Goal: Check status: Check status

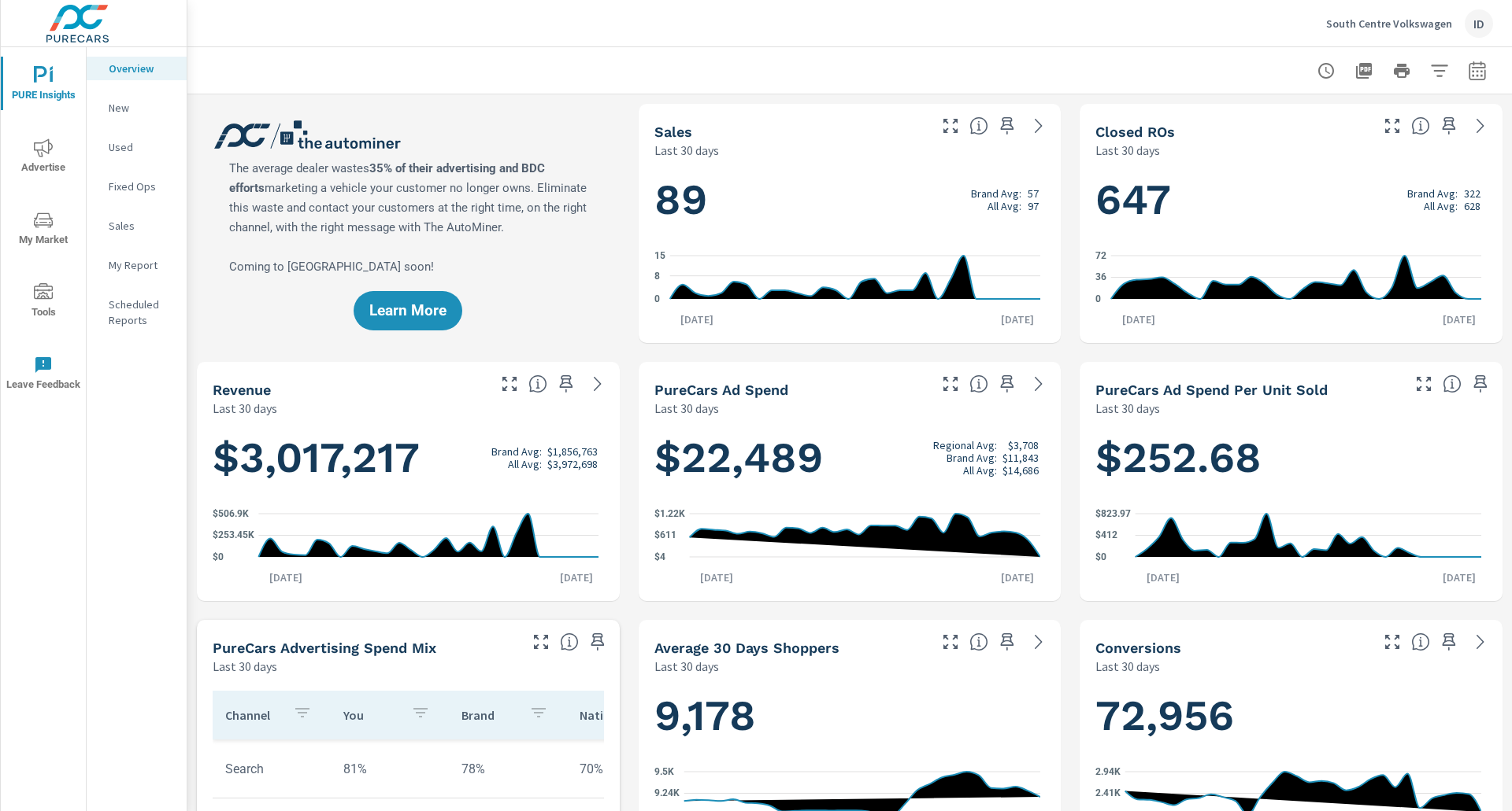
click at [1467, 68] on icon "button" at bounding box center [1477, 71] width 18 height 18
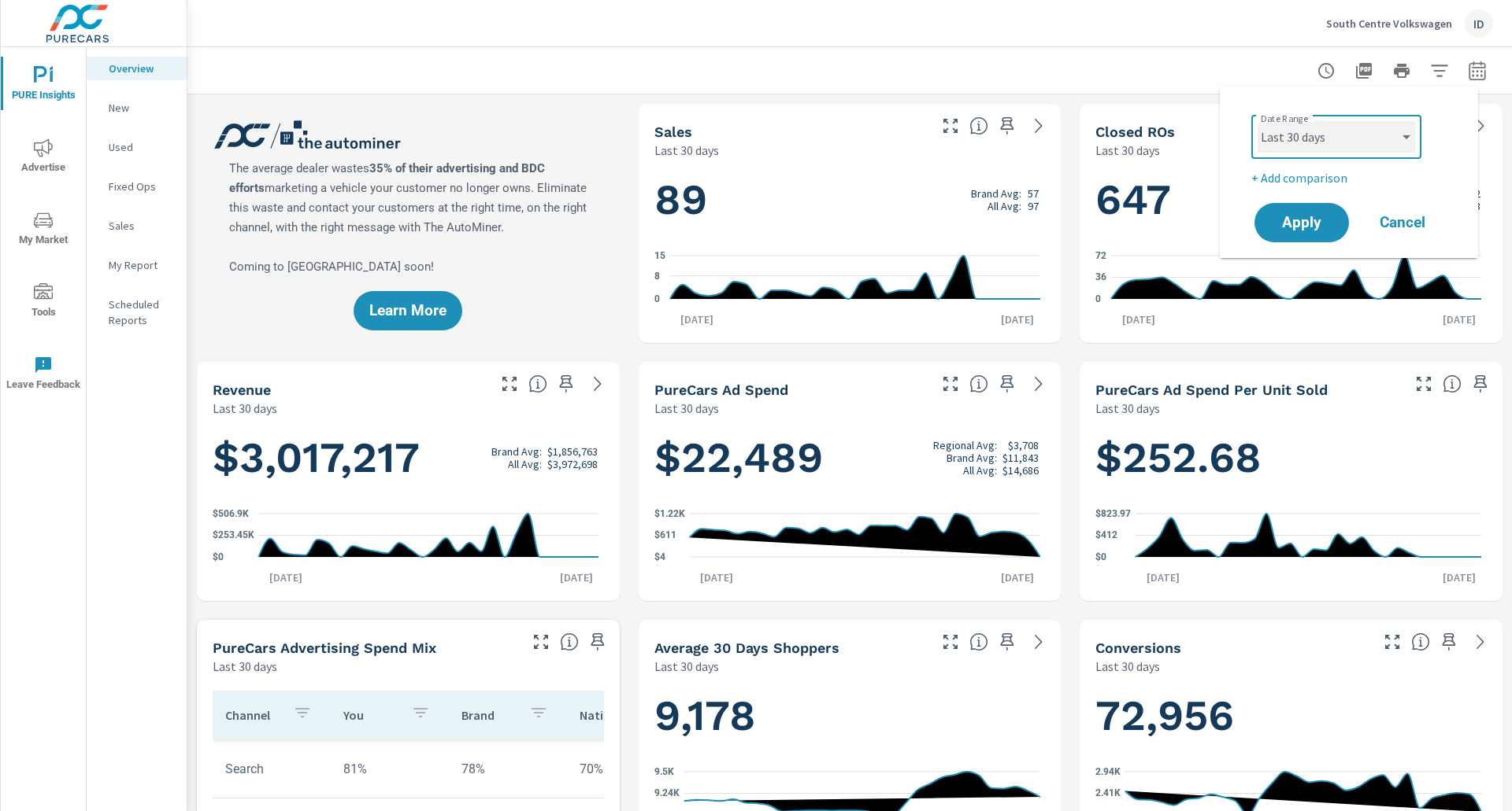
click at [1336, 138] on select "Custom [DATE] Last week Last 7 days Last 14 days Last 30 days Last 45 days Last…" at bounding box center [1336, 136] width 157 height 31
click at [1257, 121] on select "Custom [DATE] Last week Last 7 days Last 14 days Last 30 days Last 45 days Last…" at bounding box center [1336, 136] width 157 height 31
select select "Month to date"
click at [1319, 221] on span "Apply" at bounding box center [1301, 223] width 65 height 15
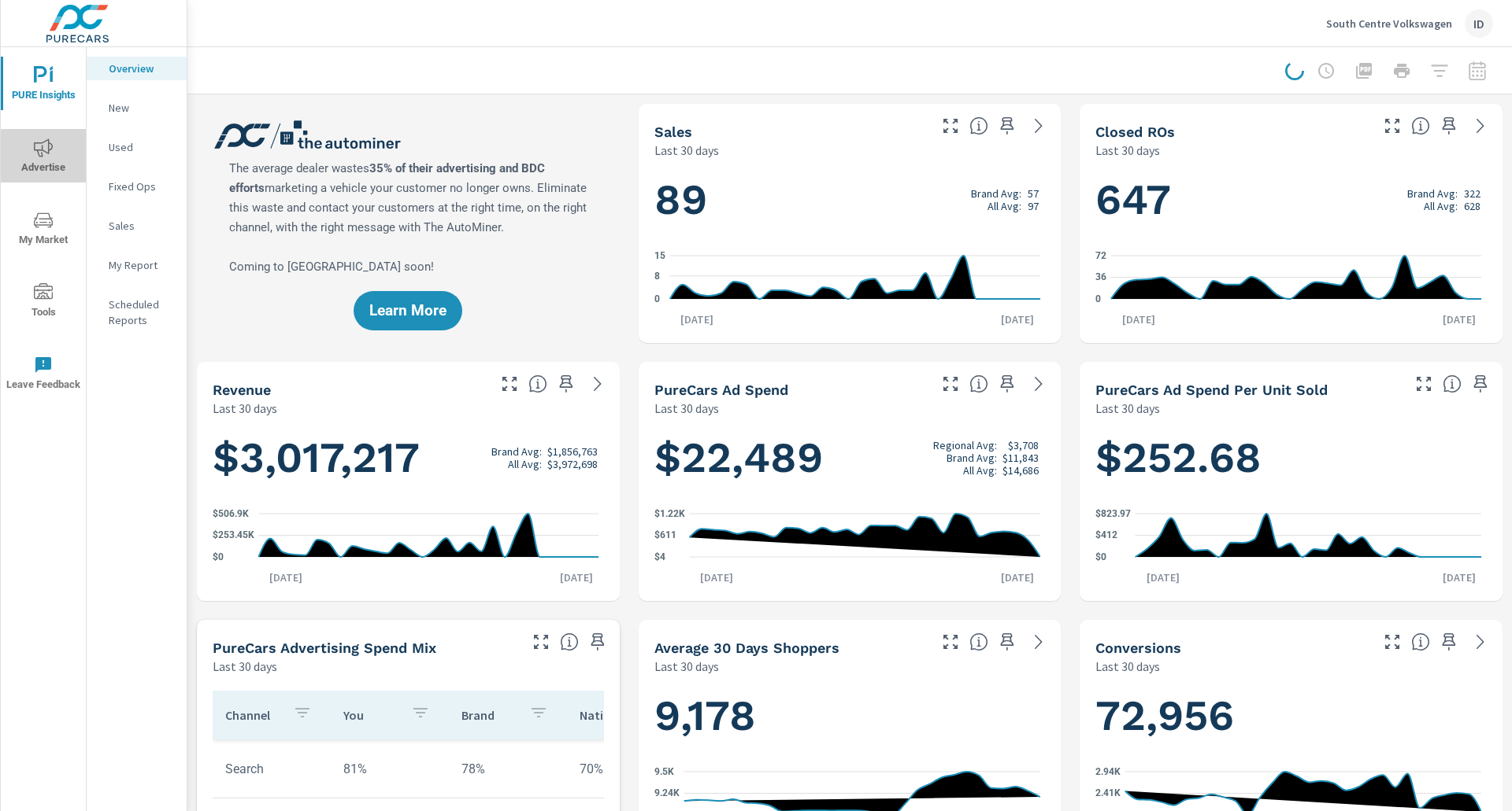
click at [39, 151] on icon "nav menu" at bounding box center [43, 148] width 18 height 18
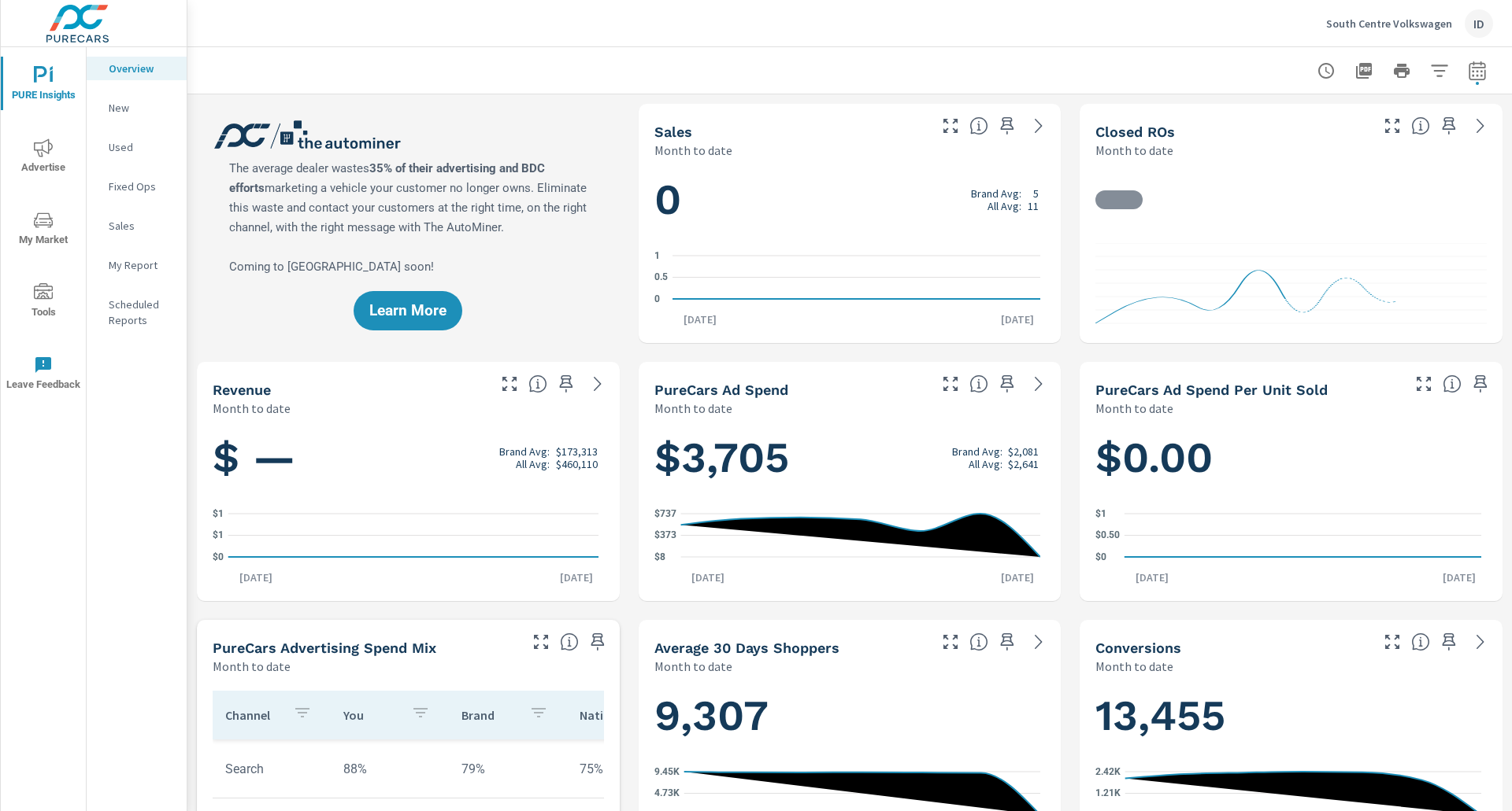
click at [51, 151] on icon "nav menu" at bounding box center [43, 148] width 18 height 18
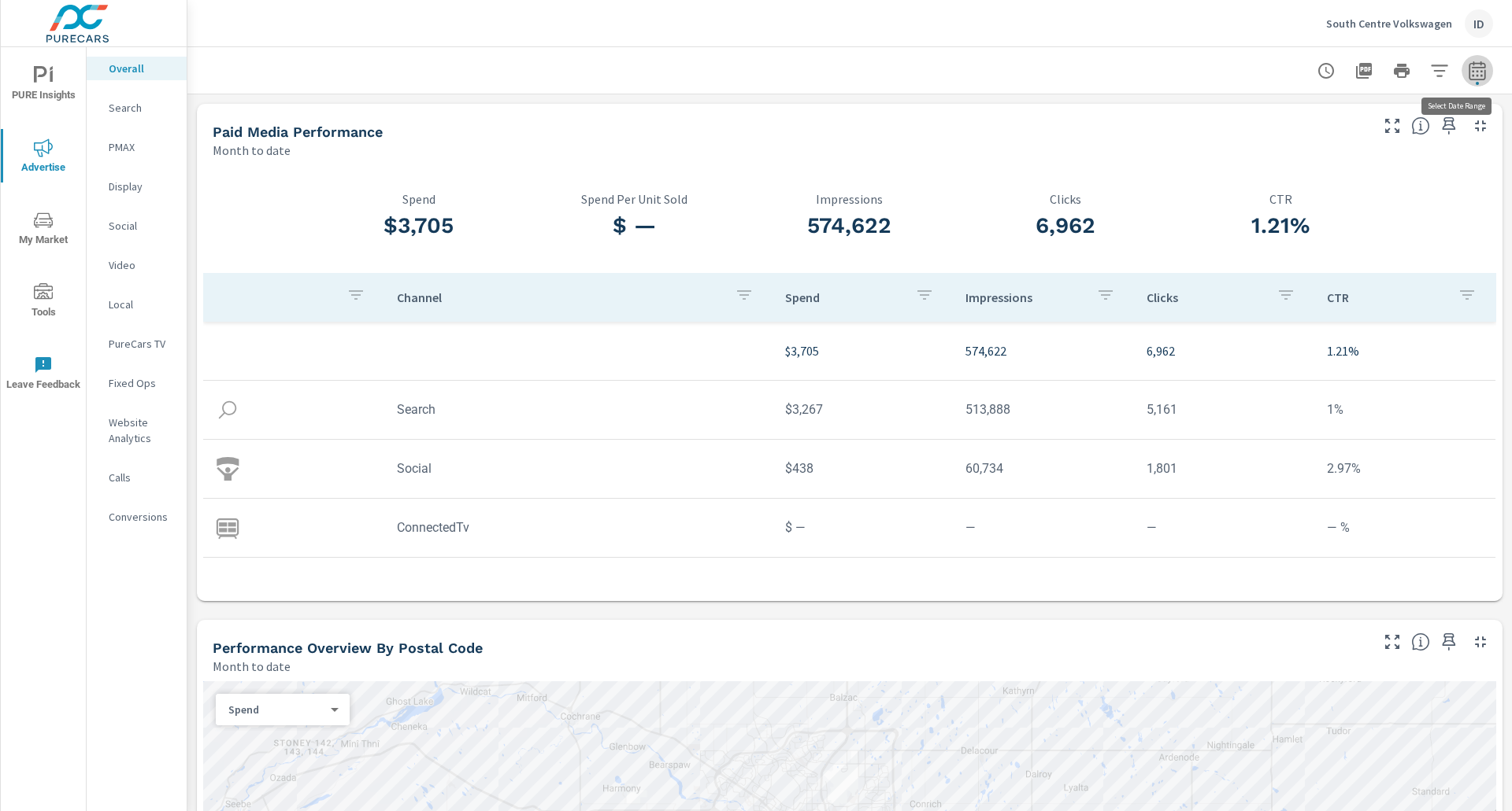
click at [1468, 65] on icon "button" at bounding box center [1477, 70] width 17 height 18
select select "Month to date"
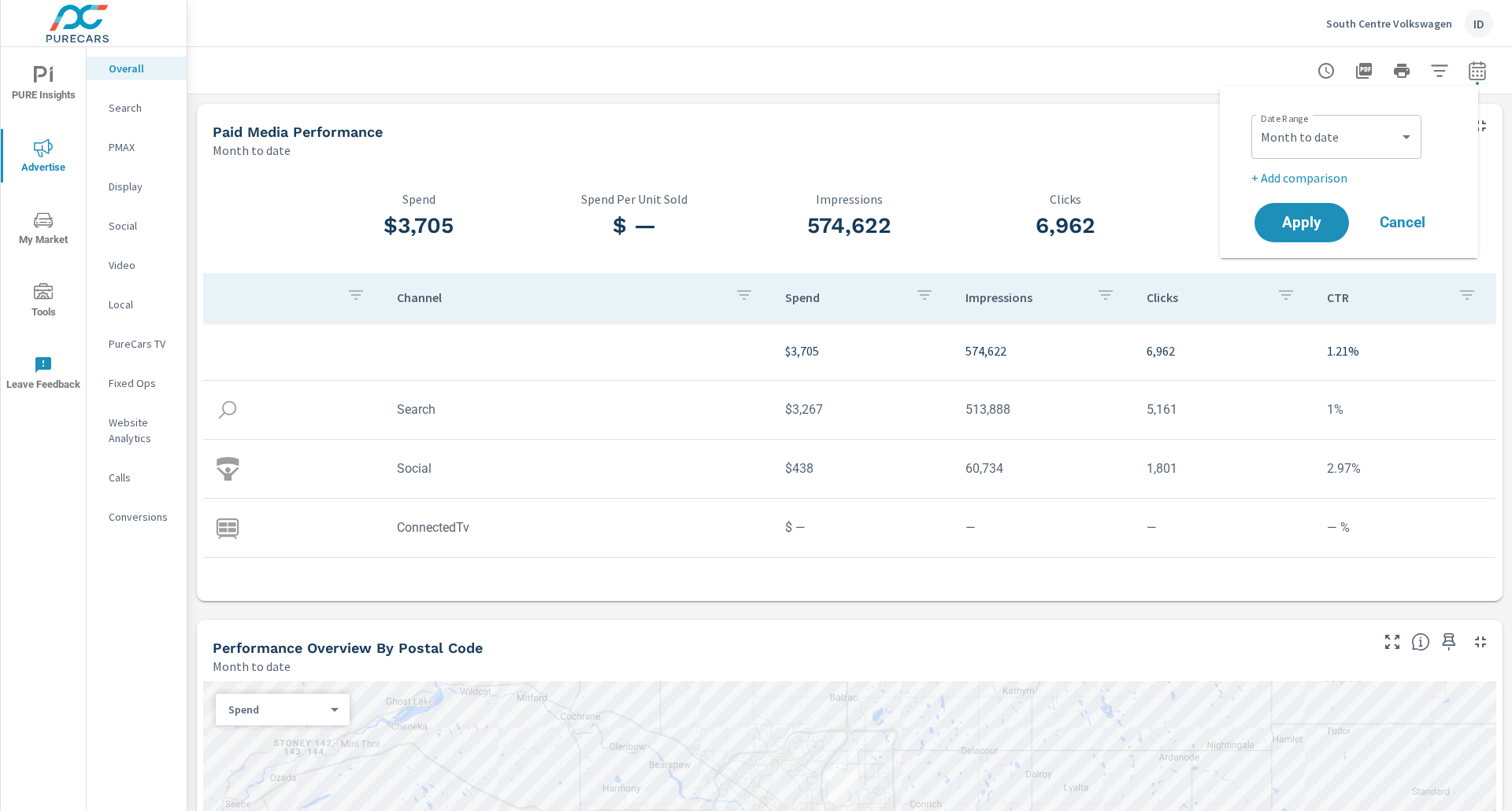
click at [1181, 113] on div "Paid Media Performance Month to date" at bounding box center [785, 132] width 1176 height 56
